Goal: Go to known website: Access a specific website the user already knows

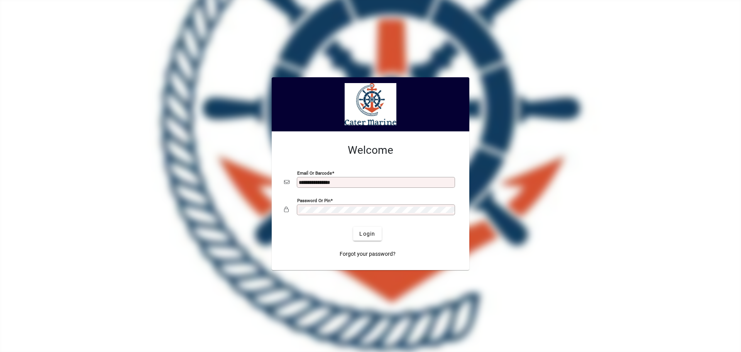
type input "**********"
click at [353, 227] on button "Login" at bounding box center [367, 234] width 28 height 14
